Goal: Information Seeking & Learning: Learn about a topic

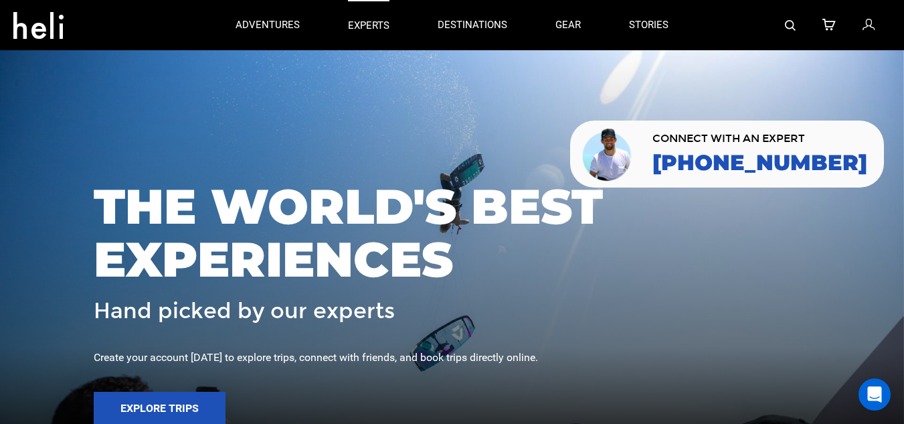
click at [370, 22] on p "experts" at bounding box center [369, 26] width 42 height 14
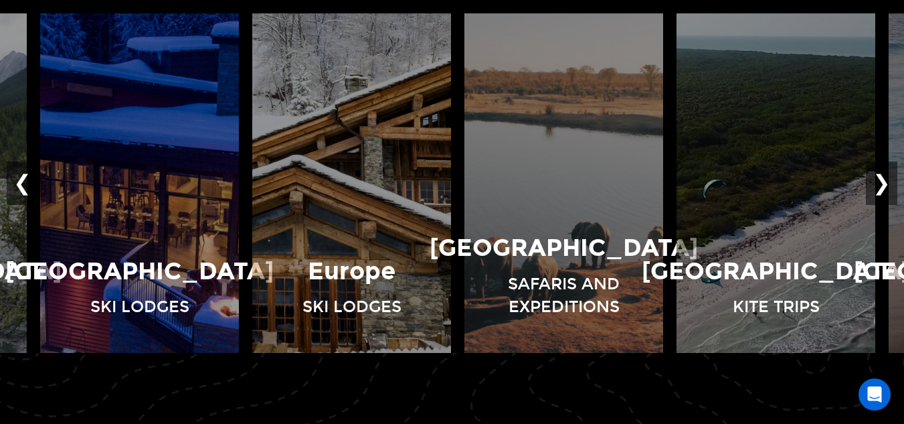
scroll to position [925, 0]
click at [885, 178] on button "❯" at bounding box center [881, 183] width 31 height 44
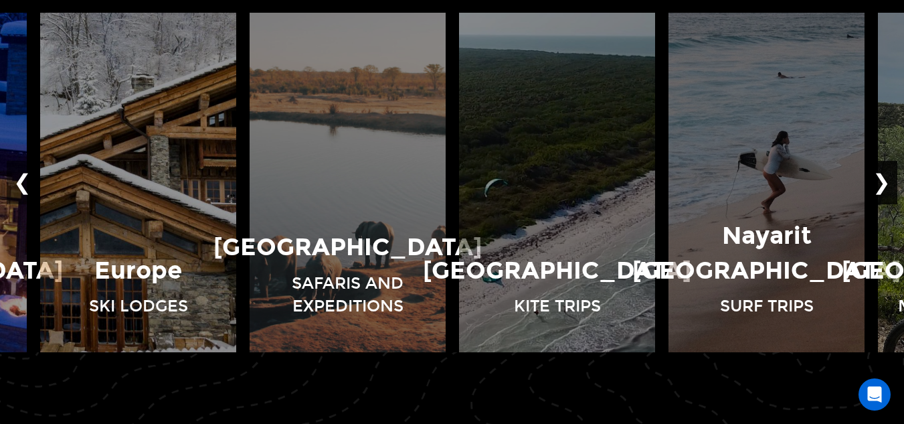
click at [885, 178] on button "❯" at bounding box center [881, 183] width 31 height 44
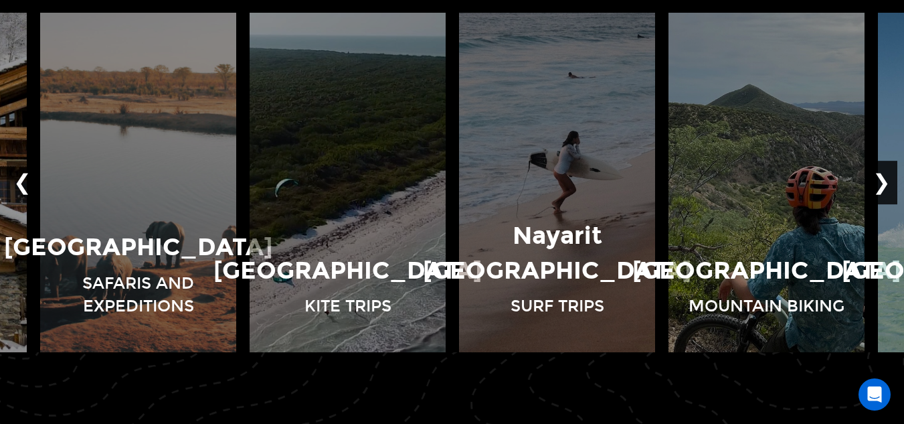
click at [886, 178] on button "❯" at bounding box center [881, 183] width 31 height 44
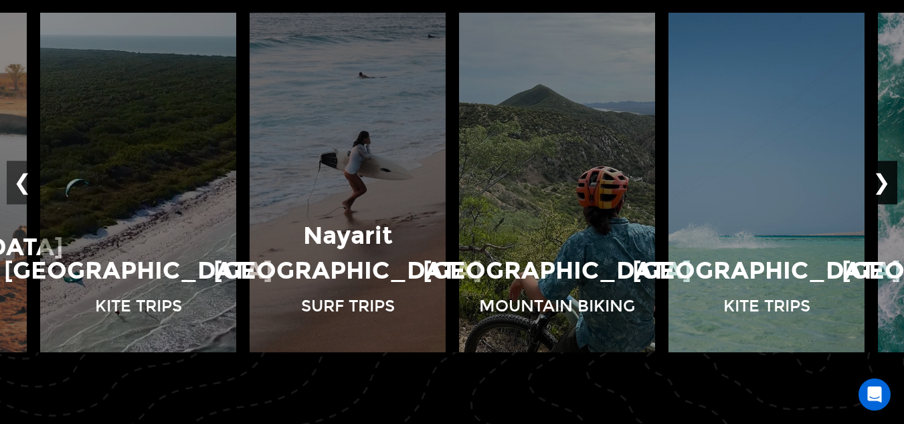
click at [886, 178] on button "❯" at bounding box center [881, 183] width 31 height 44
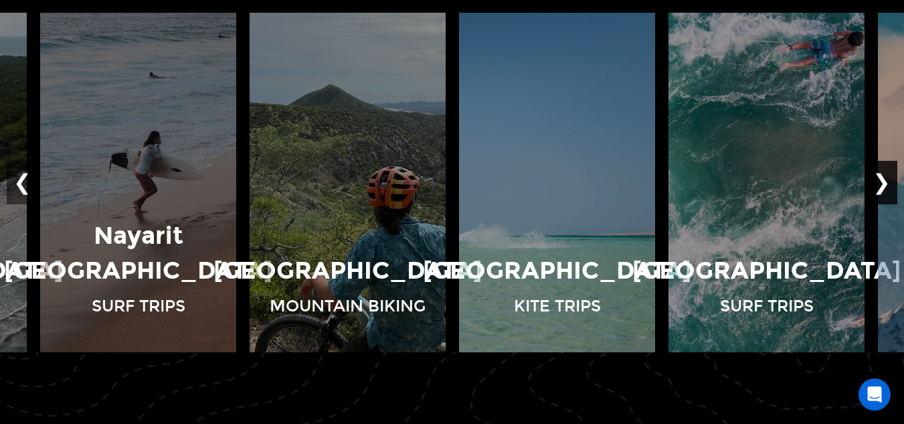
click at [886, 177] on button "❯" at bounding box center [881, 183] width 31 height 44
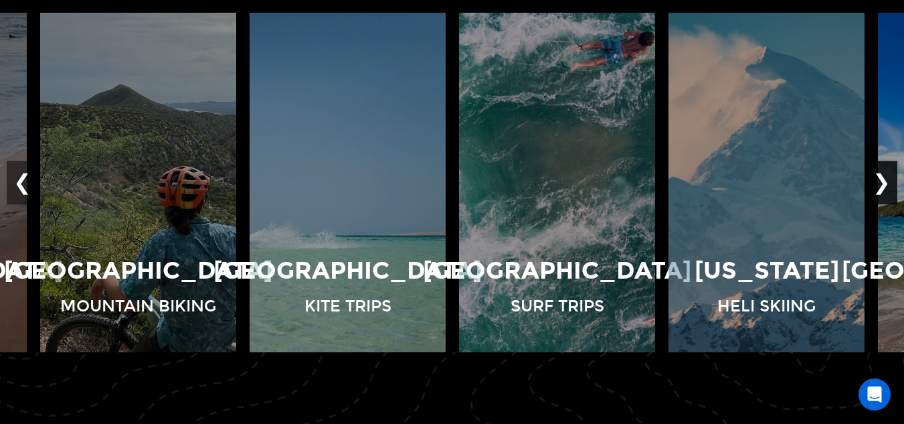
click at [886, 177] on button "❯" at bounding box center [881, 183] width 31 height 44
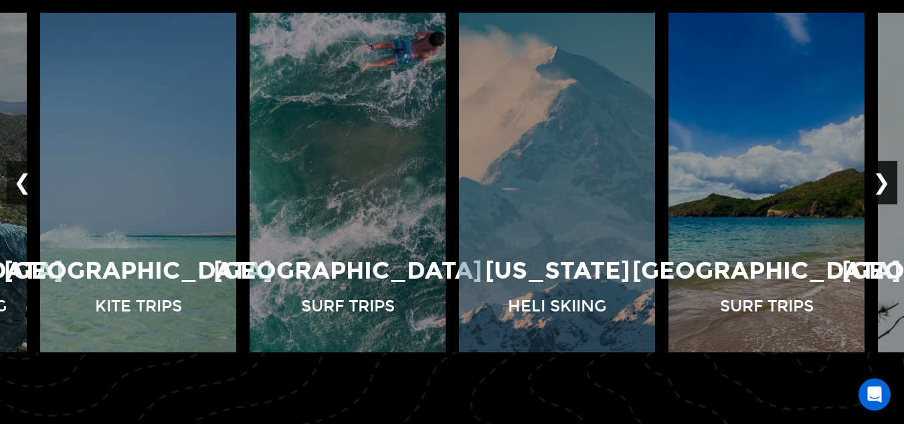
click at [886, 177] on button "❯" at bounding box center [881, 183] width 31 height 44
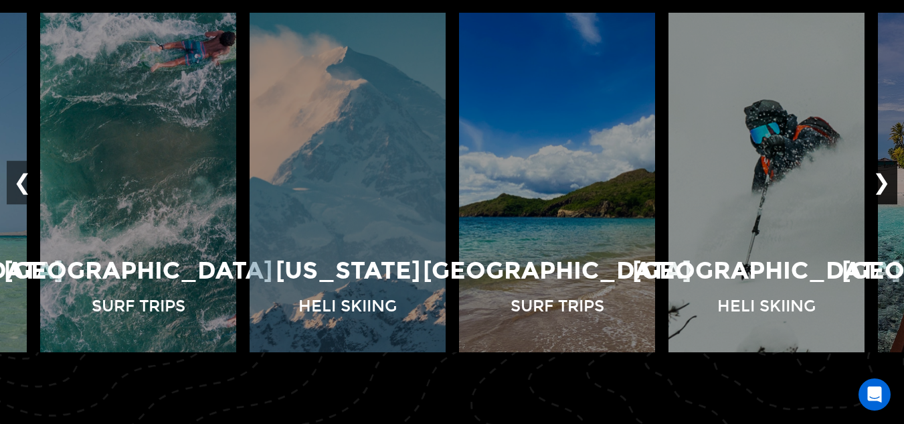
click at [886, 177] on button "❯" at bounding box center [881, 183] width 31 height 44
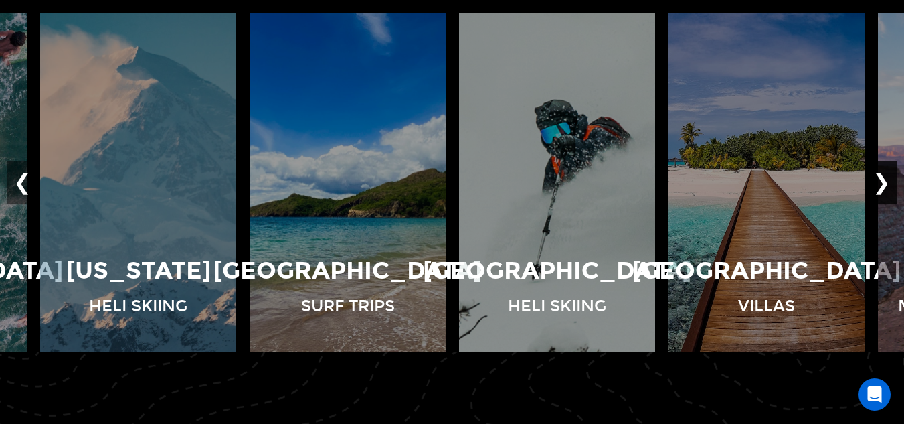
click at [886, 177] on button "❯" at bounding box center [881, 183] width 31 height 44
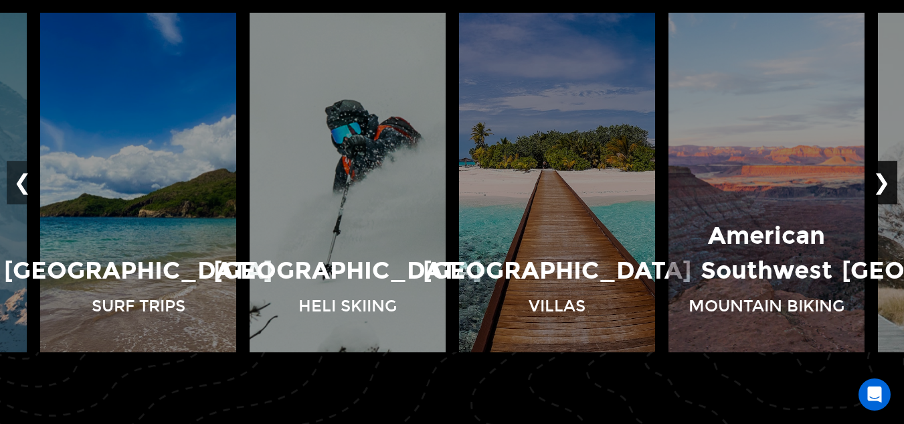
click at [886, 177] on button "❯" at bounding box center [881, 183] width 31 height 44
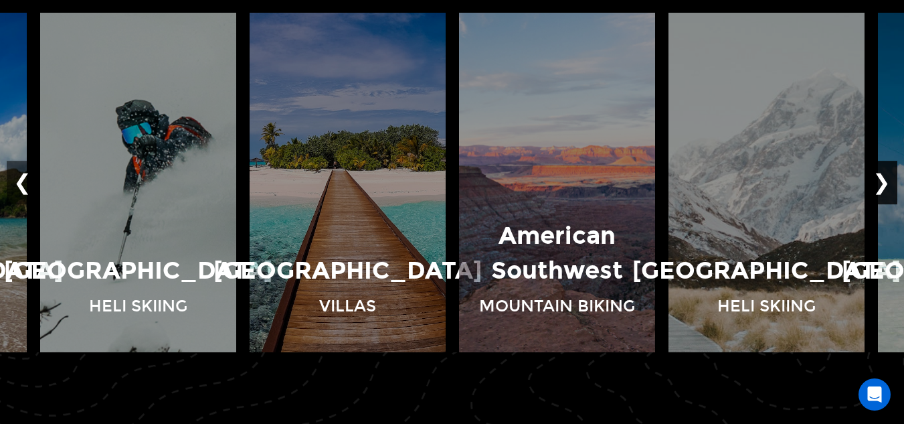
click at [886, 177] on button "❯" at bounding box center [881, 183] width 31 height 44
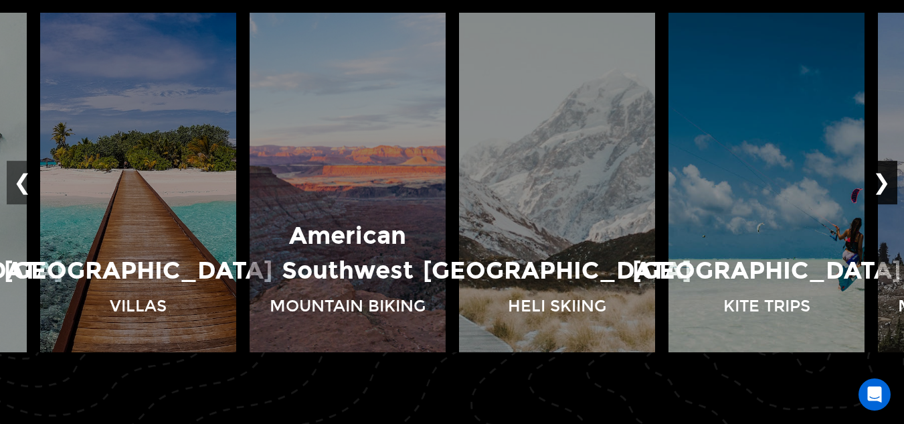
click at [886, 177] on button "❯" at bounding box center [881, 183] width 31 height 44
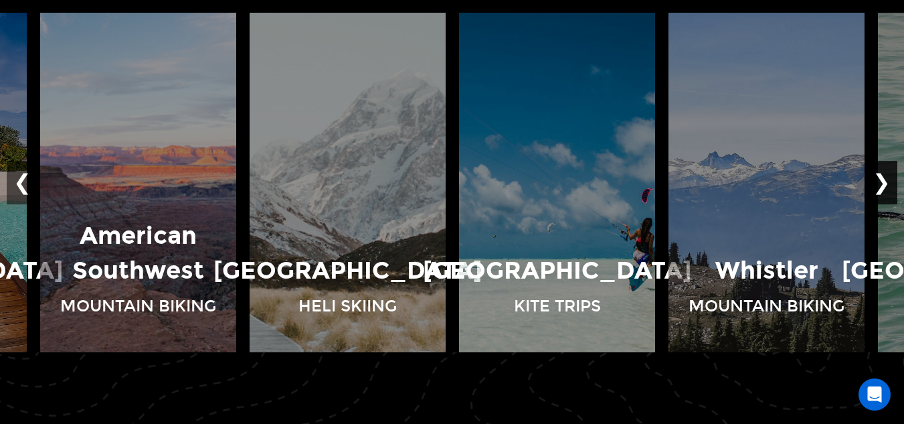
click at [886, 177] on button "❯" at bounding box center [881, 183] width 31 height 44
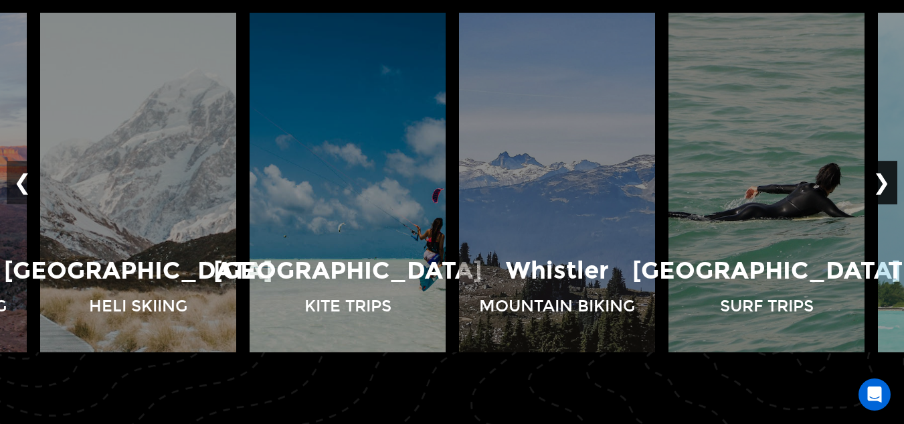
click at [886, 177] on button "❯" at bounding box center [881, 183] width 31 height 44
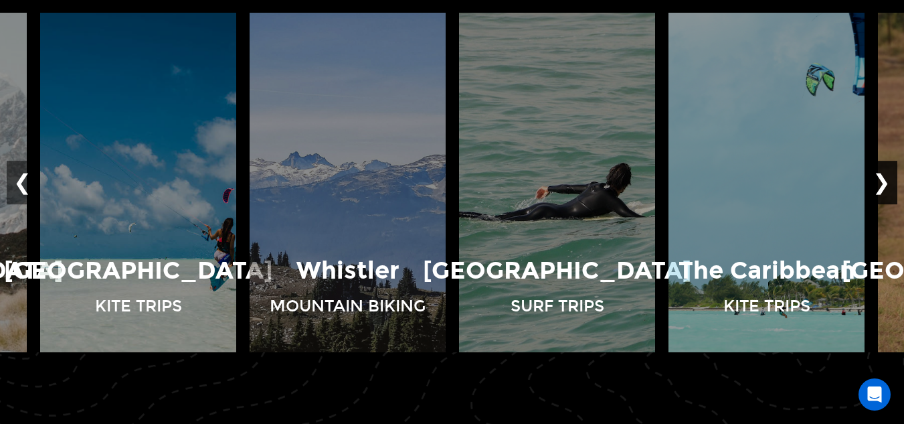
click at [886, 177] on button "❯" at bounding box center [881, 183] width 31 height 44
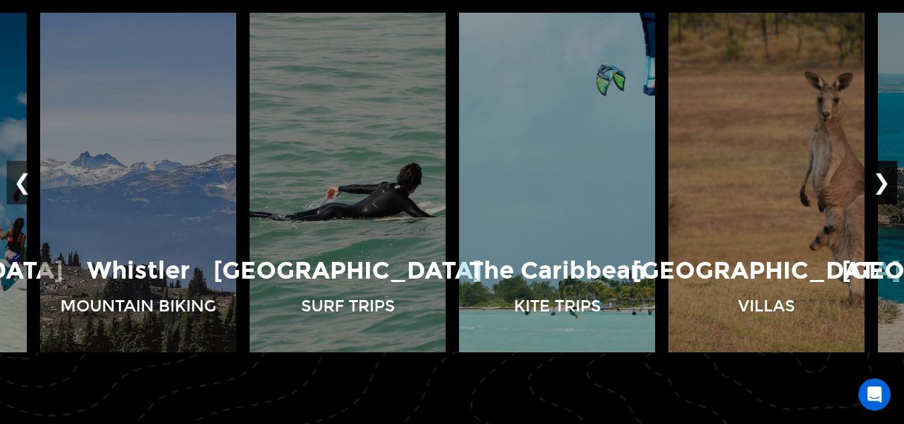
click at [886, 177] on button "❯" at bounding box center [881, 183] width 31 height 44
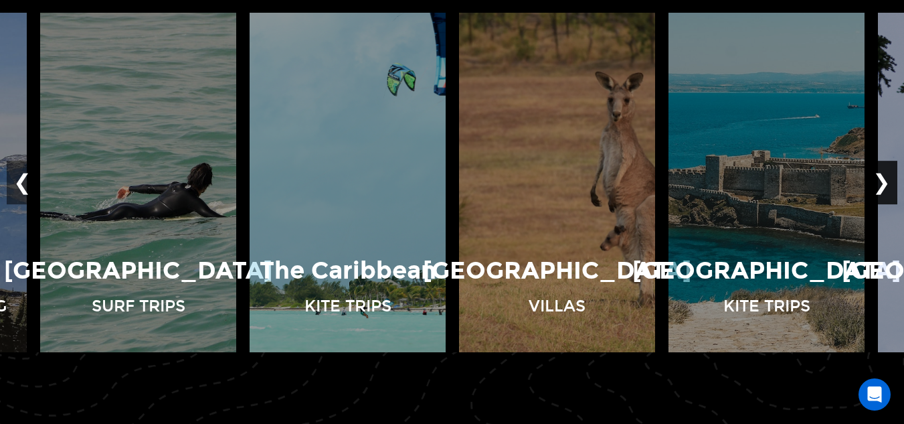
click at [886, 177] on button "❯" at bounding box center [881, 183] width 31 height 44
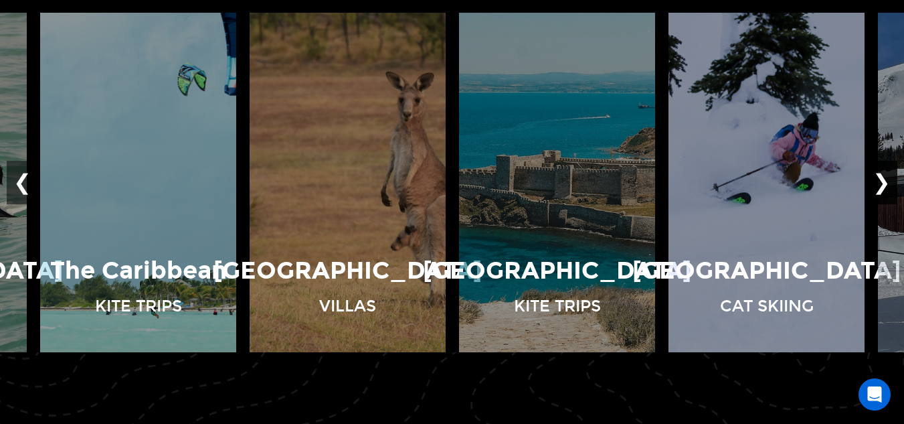
click at [886, 177] on button "❯" at bounding box center [881, 183] width 31 height 44
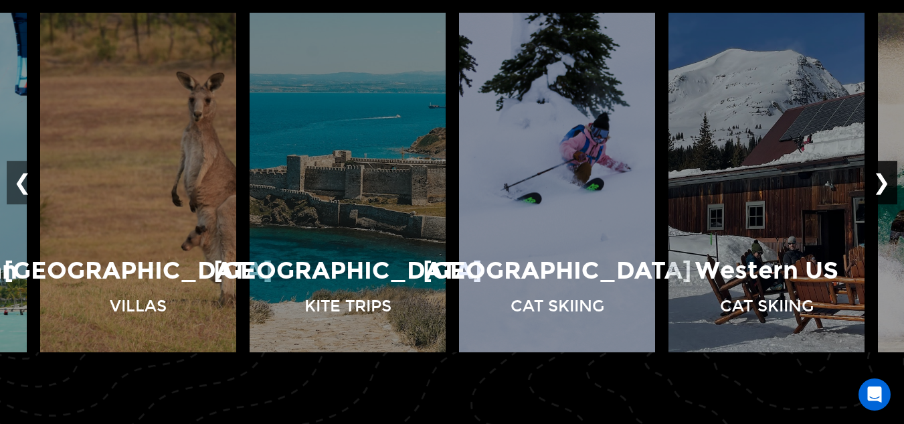
click at [886, 177] on button "❯" at bounding box center [881, 183] width 31 height 44
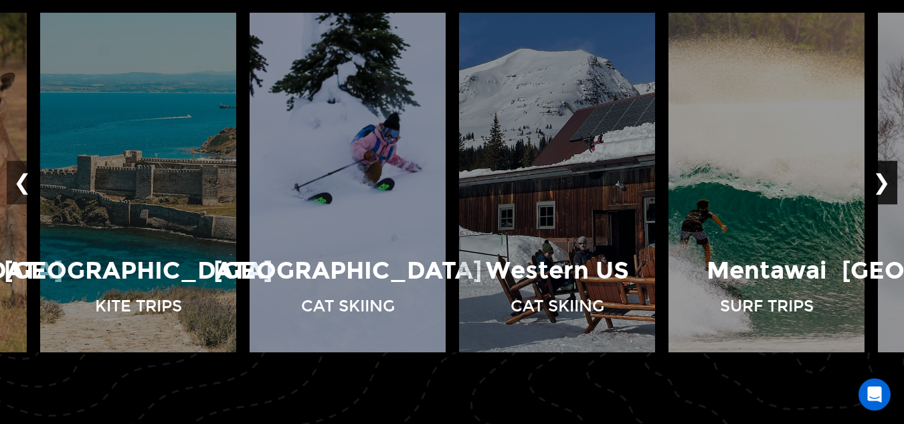
click at [886, 177] on button "❯" at bounding box center [881, 183] width 31 height 44
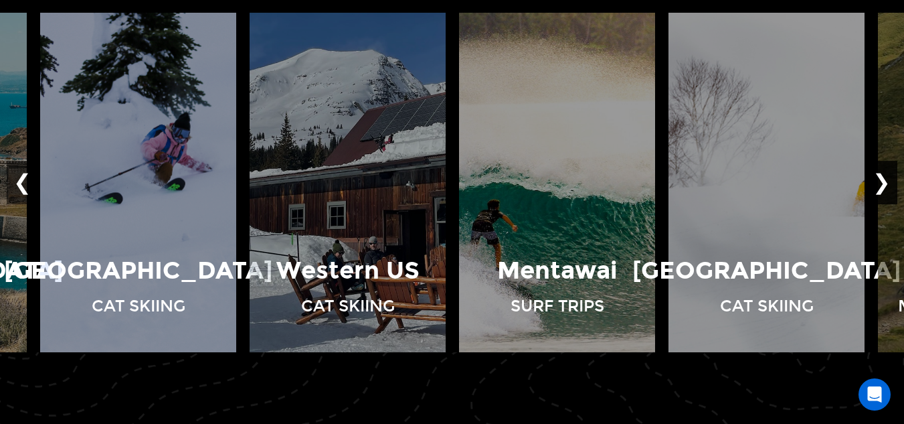
click at [886, 177] on button "❯" at bounding box center [881, 183] width 31 height 44
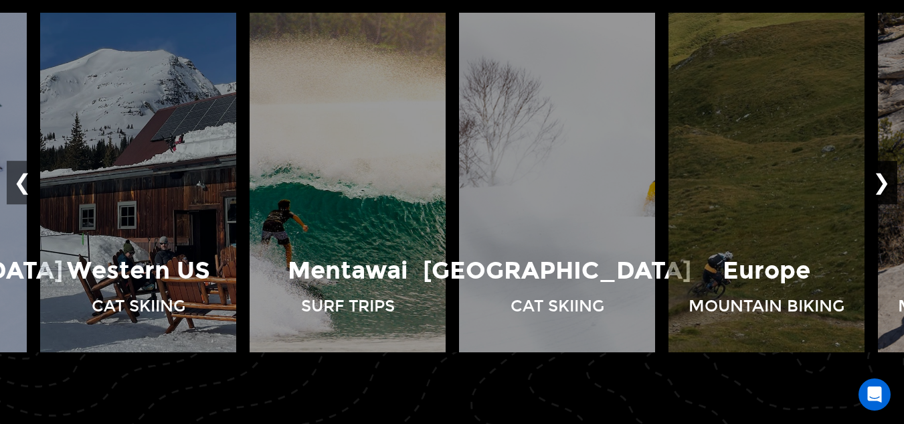
click at [886, 177] on button "❯" at bounding box center [881, 183] width 31 height 44
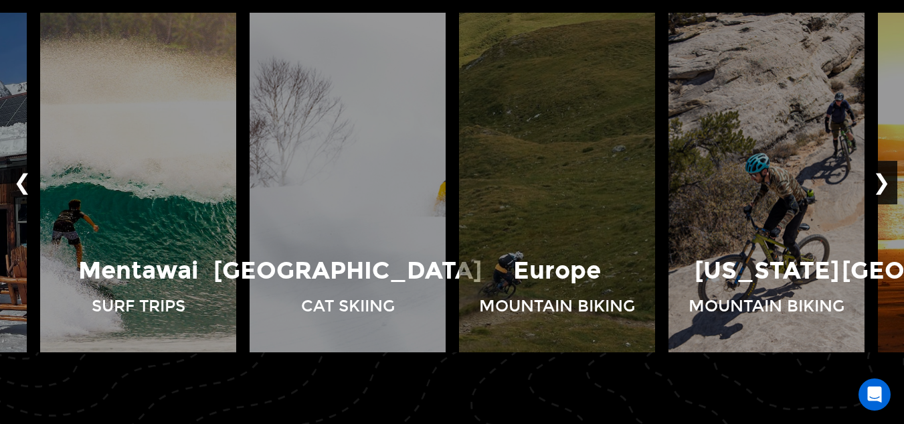
click at [886, 177] on button "❯" at bounding box center [881, 183] width 31 height 44
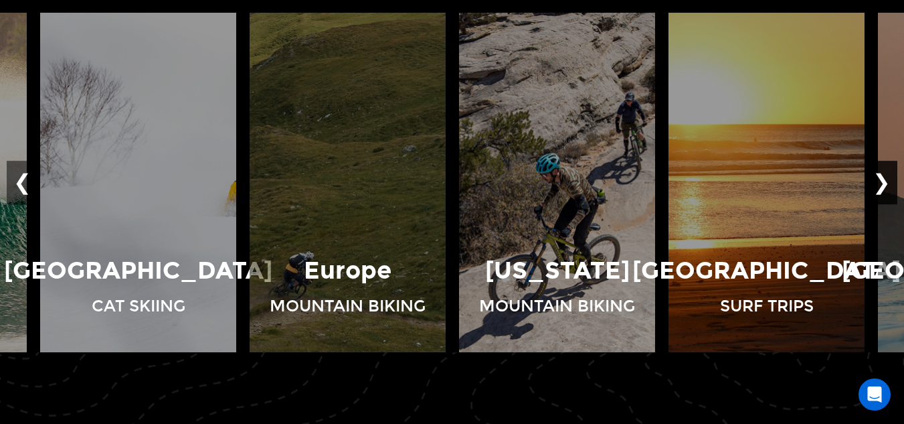
click at [886, 177] on button "❯" at bounding box center [881, 183] width 31 height 44
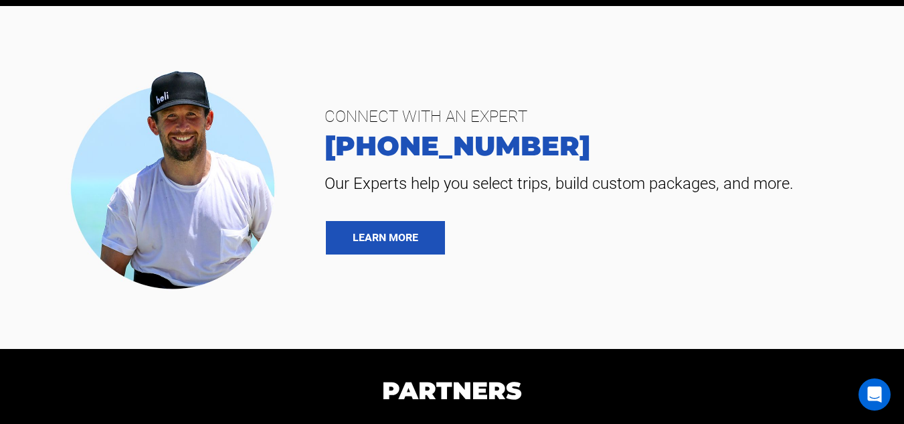
scroll to position [2836, 0]
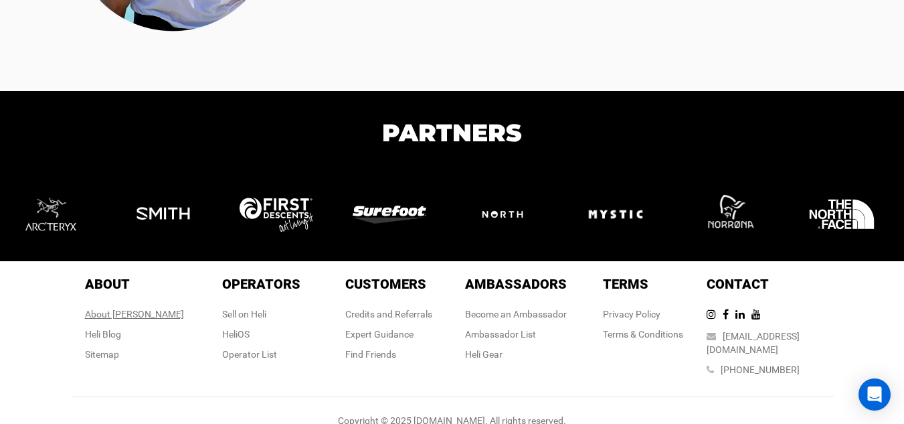
click at [146, 309] on div "About [PERSON_NAME]" at bounding box center [134, 313] width 99 height 13
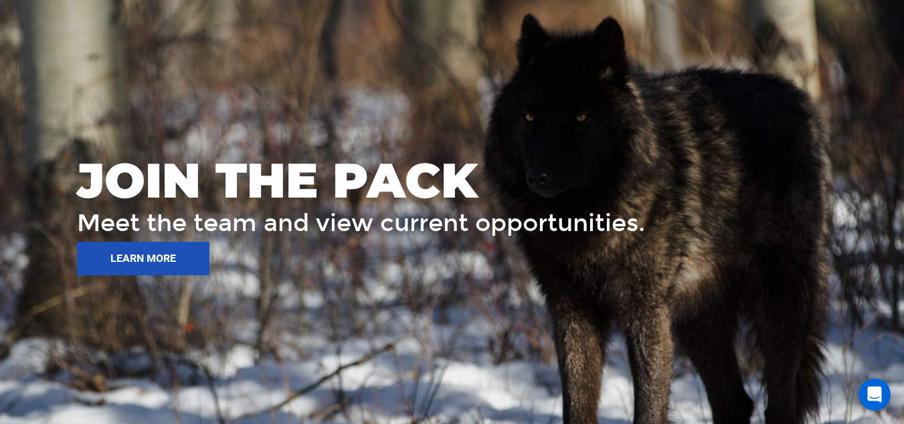
scroll to position [1904, 0]
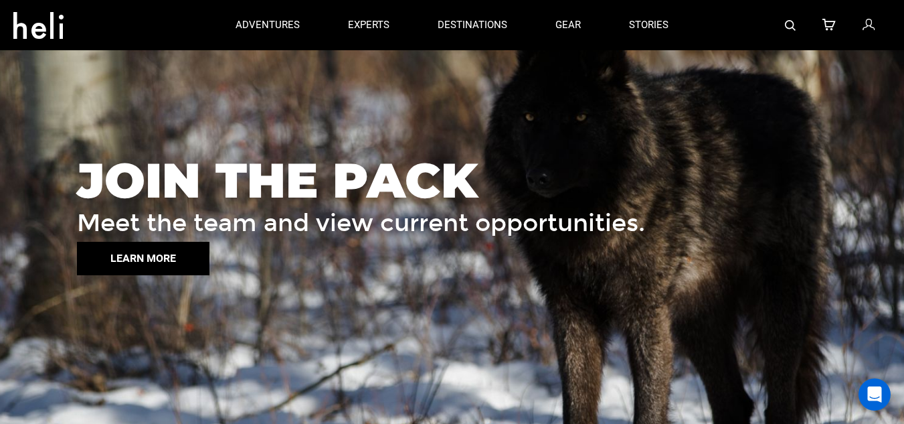
click at [149, 248] on button "LEARN MORE" at bounding box center [143, 258] width 133 height 33
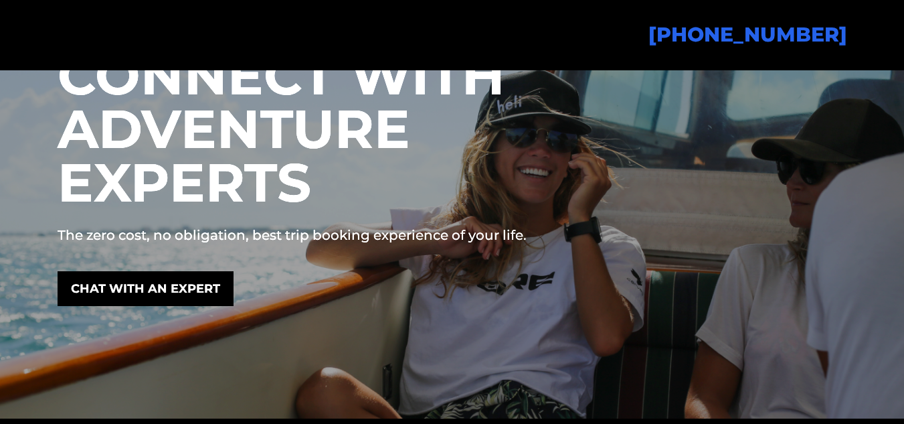
scroll to position [143, 0]
